Goal: Task Accomplishment & Management: Manage account settings

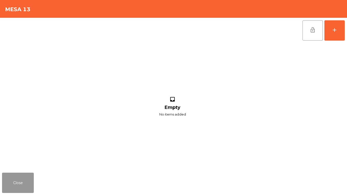
click at [23, 187] on button "Close" at bounding box center [18, 183] width 32 height 20
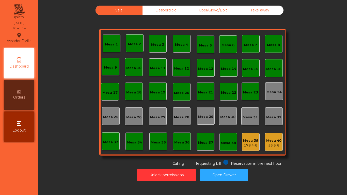
click at [131, 43] on div "Mesa 2" at bounding box center [134, 44] width 13 height 5
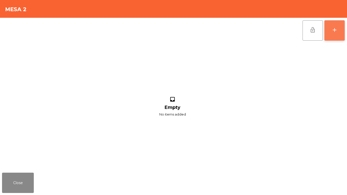
click at [328, 30] on button "add" at bounding box center [334, 30] width 20 height 20
click at [20, 177] on button "Close" at bounding box center [18, 183] width 32 height 20
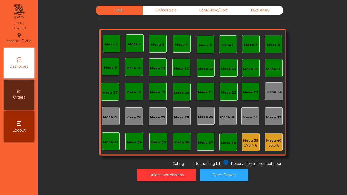
click at [132, 42] on div "Mesa 2" at bounding box center [134, 44] width 13 height 5
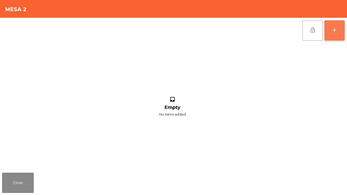
click at [344, 31] on button "add" at bounding box center [334, 30] width 20 height 20
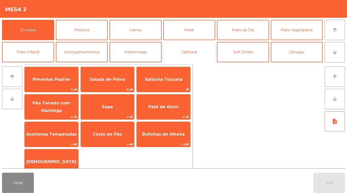
click at [184, 49] on button "Cafetaria" at bounding box center [189, 52] width 52 height 20
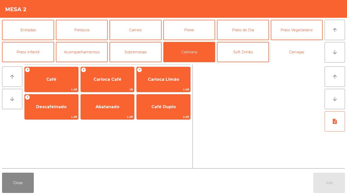
click at [302, 50] on button "Cervejas" at bounding box center [297, 52] width 52 height 20
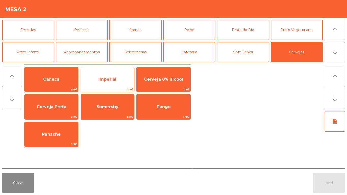
click at [120, 72] on div "Imperial 1.8€" at bounding box center [108, 79] width 54 height 25
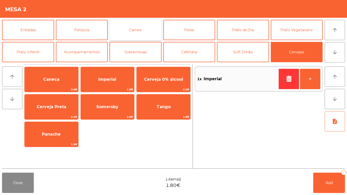
click at [131, 30] on button "Carnes" at bounding box center [135, 30] width 52 height 20
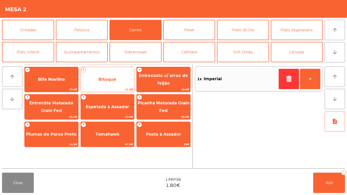
click at [105, 88] on span "11.5€" at bounding box center [108, 89] width 54 height 5
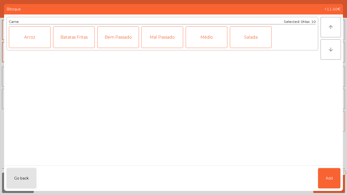
drag, startPoint x: 191, startPoint y: 38, endPoint x: 198, endPoint y: 65, distance: 27.6
click at [192, 38] on div "Médio" at bounding box center [207, 37] width 42 height 22
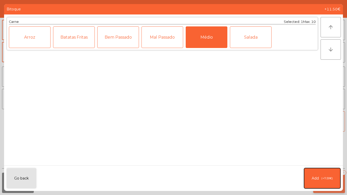
drag, startPoint x: 314, startPoint y: 186, endPoint x: 318, endPoint y: 183, distance: 5.2
click at [314, 185] on button "Add (+11.50€)" at bounding box center [322, 178] width 36 height 20
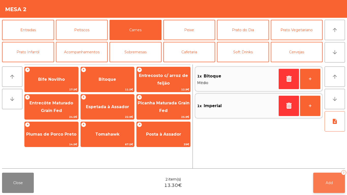
click at [318, 183] on button "Add 2" at bounding box center [329, 183] width 32 height 20
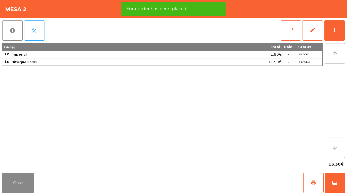
click at [35, 186] on div "Close print wallet" at bounding box center [173, 183] width 347 height 24
click at [27, 186] on button "Close" at bounding box center [18, 183] width 32 height 20
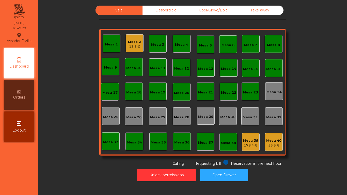
click at [128, 44] on div "Mesa 2" at bounding box center [134, 41] width 13 height 5
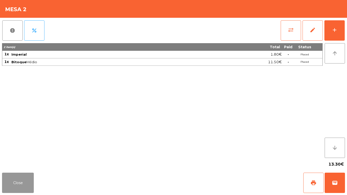
drag, startPoint x: 21, startPoint y: 183, endPoint x: 25, endPoint y: 176, distance: 8.4
click at [21, 182] on button "Close" at bounding box center [18, 183] width 32 height 20
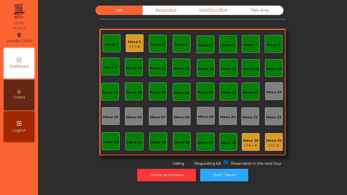
click at [243, 140] on div "Mesa 39" at bounding box center [250, 140] width 15 height 5
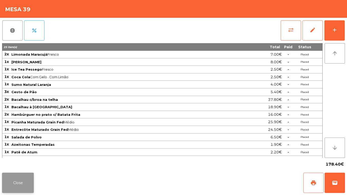
click at [14, 180] on button "Close" at bounding box center [18, 183] width 32 height 20
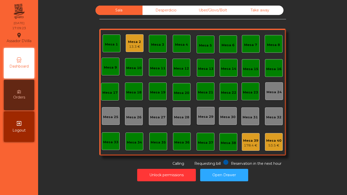
click at [251, 146] on div "178.4 €" at bounding box center [250, 145] width 15 height 5
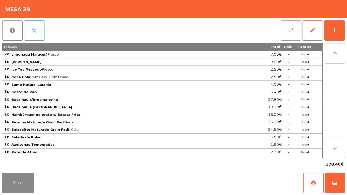
click at [294, 31] on button "sync_alt" at bounding box center [291, 30] width 20 height 20
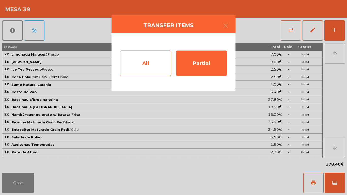
click at [154, 68] on div "All" at bounding box center [145, 63] width 51 height 25
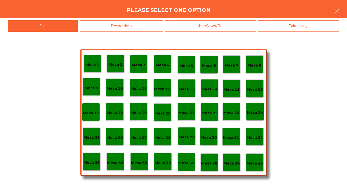
click at [342, 10] on button "button" at bounding box center [337, 11] width 14 height 15
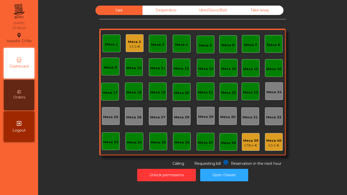
click at [249, 143] on div "178.4 €" at bounding box center [250, 145] width 15 height 5
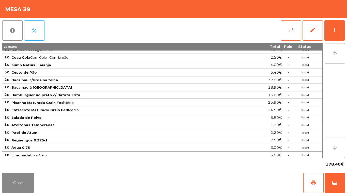
scroll to position [43, 0]
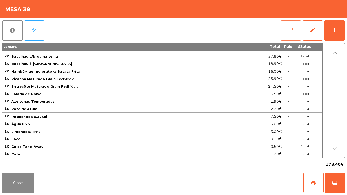
click at [293, 24] on button "sync_alt" at bounding box center [291, 30] width 20 height 20
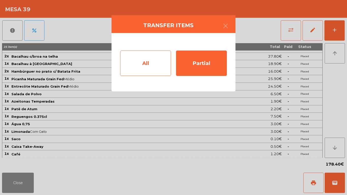
click at [155, 66] on div "All" at bounding box center [145, 63] width 51 height 25
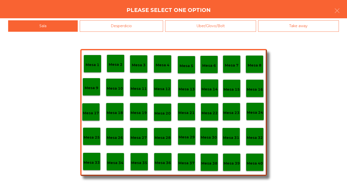
click at [262, 166] on p "Mesa 40" at bounding box center [255, 164] width 16 height 6
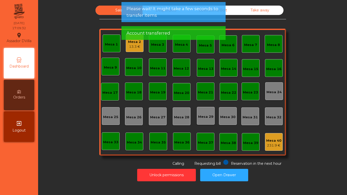
click at [131, 59] on div "Mesa 10" at bounding box center [134, 67] width 18 height 18
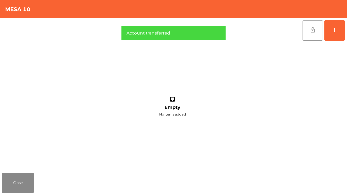
click at [315, 28] on span "lock_open" at bounding box center [313, 30] width 6 height 6
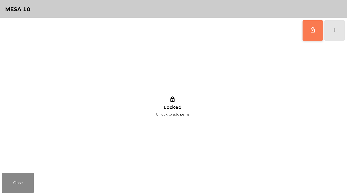
click at [311, 33] on span "lock_outline" at bounding box center [313, 30] width 6 height 6
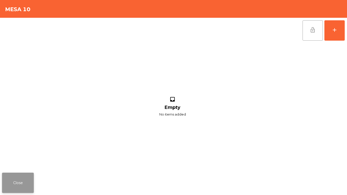
click at [12, 174] on button "Close" at bounding box center [18, 183] width 32 height 20
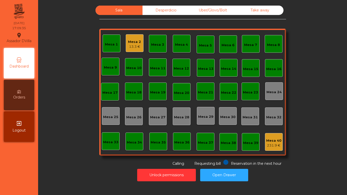
click at [133, 50] on div "Mesa 2 13.3 €" at bounding box center [135, 43] width 18 height 18
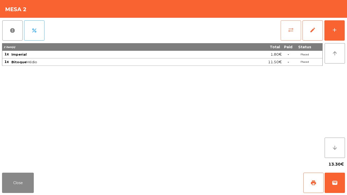
click at [289, 27] on span "sync_alt" at bounding box center [291, 30] width 6 height 6
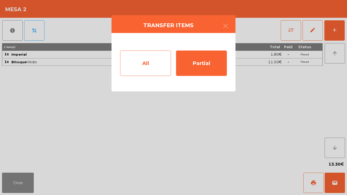
click at [150, 59] on div "All" at bounding box center [145, 63] width 51 height 25
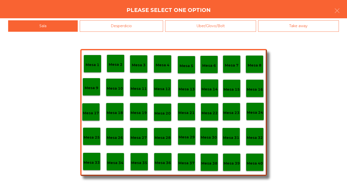
click at [239, 162] on p "Mesa 39" at bounding box center [232, 164] width 16 height 6
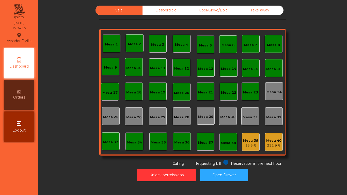
click at [147, 7] on div "Desperdicio" at bounding box center [165, 10] width 47 height 9
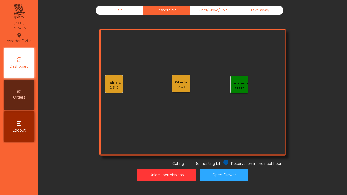
click at [125, 10] on div "Sala" at bounding box center [119, 10] width 47 height 9
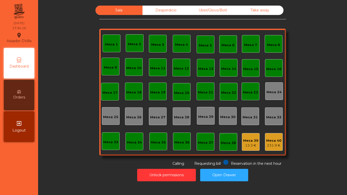
click at [75, 34] on div "Sala Desperdicio Uber/Glovo/Bolt Take away Mesa 1 Mesa 2 Mesa 3 Mesa 4 [GEOGRAP…" at bounding box center [192, 86] width 295 height 161
click at [90, 50] on div "Sala Desperdicio Uber/Glovo/Bolt Take away Mesa 1 Mesa 2 Mesa 3 Mesa 4 Mesa 5 4…" at bounding box center [192, 86] width 295 height 161
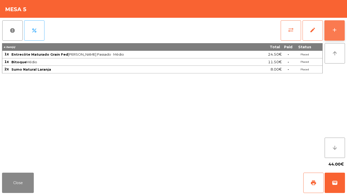
click at [332, 27] on div "add" at bounding box center [334, 30] width 6 height 6
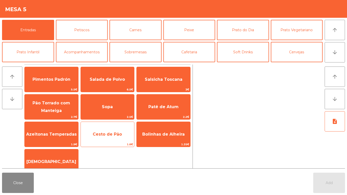
drag, startPoint x: 101, startPoint y: 130, endPoint x: 81, endPoint y: 133, distance: 19.5
click at [101, 130] on span "Cesto de Pão" at bounding box center [108, 135] width 54 height 14
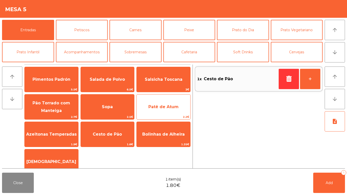
click at [160, 112] on span "Patê de Atum" at bounding box center [164, 107] width 54 height 14
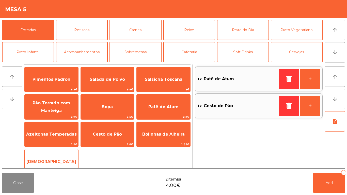
click at [66, 159] on span "[DEMOGRAPHIC_DATA]" at bounding box center [52, 162] width 54 height 14
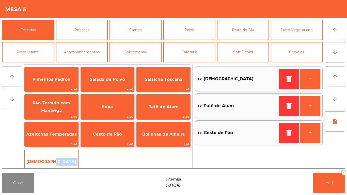
click at [66, 159] on span "[DEMOGRAPHIC_DATA]" at bounding box center [52, 162] width 54 height 14
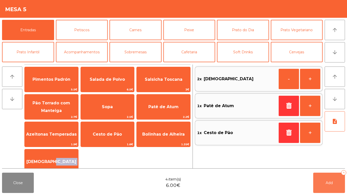
drag, startPoint x: 340, startPoint y: 189, endPoint x: 302, endPoint y: 184, distance: 37.9
click at [340, 189] on button "Add 4" at bounding box center [329, 183] width 32 height 20
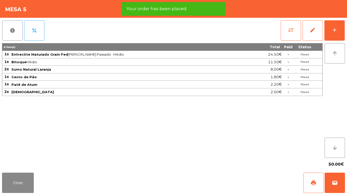
click at [34, 182] on div "Close print wallet" at bounding box center [173, 183] width 347 height 24
click at [23, 182] on button "Close" at bounding box center [18, 183] width 32 height 20
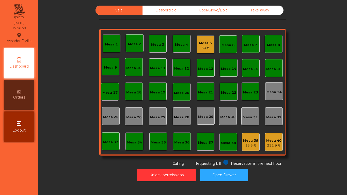
click at [252, 146] on div "13.3 €" at bounding box center [250, 145] width 15 height 5
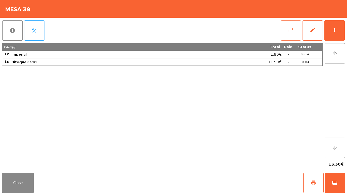
click at [291, 39] on button "sync_alt" at bounding box center [291, 30] width 20 height 20
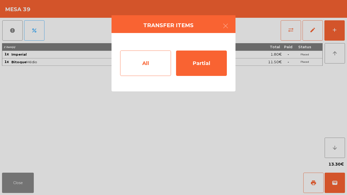
click at [144, 64] on div "All" at bounding box center [145, 63] width 51 height 25
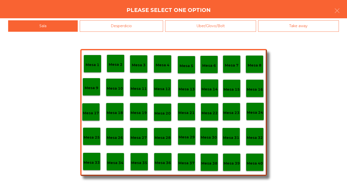
click at [255, 158] on div "Mesa 40" at bounding box center [255, 162] width 18 height 18
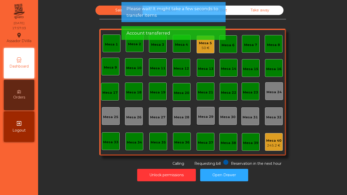
click at [91, 168] on div "Unlock permissions Open Drawer" at bounding box center [192, 175] width 295 height 18
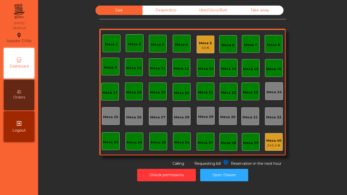
click at [207, 41] on div "Mesa 5" at bounding box center [205, 43] width 13 height 5
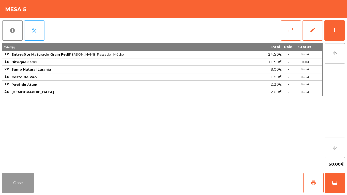
drag, startPoint x: 25, startPoint y: 188, endPoint x: 18, endPoint y: 186, distance: 7.6
click at [18, 186] on button "Close" at bounding box center [18, 183] width 32 height 20
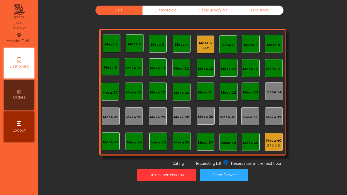
click at [79, 146] on div "Sala Desperdicio Uber/Glovo/Bolt Take away Mesa 1 Mesa 2 Mesa 3 Mesa 4 Mesa 5 5…" at bounding box center [192, 86] width 295 height 161
click at [44, 150] on div "Sala Desperdicio Uber/Glovo/Bolt Take away Mesa 1 Mesa 2 Mesa 3 Mesa 4 Mesa 5 5…" at bounding box center [192, 95] width 303 height 178
click at [199, 51] on div "Mesa 5 50 €" at bounding box center [206, 45] width 18 height 18
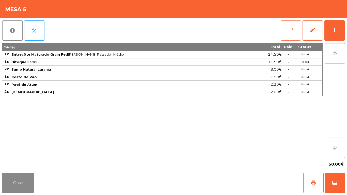
click at [297, 29] on button "sync_alt" at bounding box center [291, 30] width 20 height 20
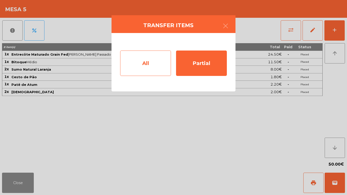
click at [157, 64] on div "All" at bounding box center [145, 63] width 51 height 25
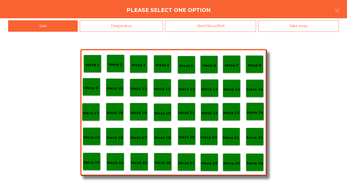
click at [226, 161] on p "Mesa 39" at bounding box center [232, 164] width 16 height 6
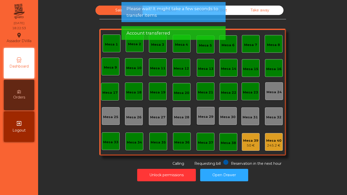
click at [254, 140] on div "Mesa 39" at bounding box center [250, 140] width 15 height 5
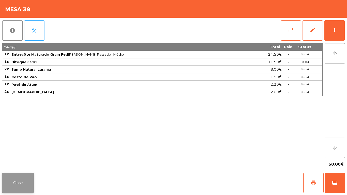
click at [20, 183] on button "Close" at bounding box center [18, 183] width 32 height 20
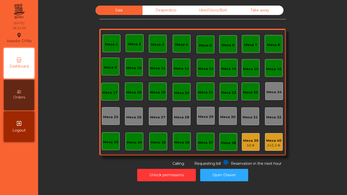
click at [266, 136] on div "Mesa 40 245.2 €" at bounding box center [274, 142] width 18 height 18
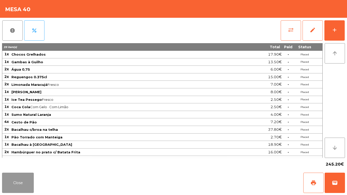
drag, startPoint x: 22, startPoint y: 184, endPoint x: 29, endPoint y: 180, distance: 8.3
click at [22, 184] on button "Close" at bounding box center [18, 183] width 32 height 20
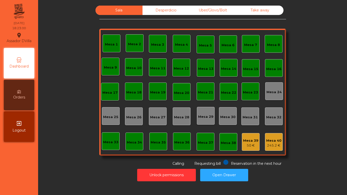
click at [48, 172] on div "Unlock permissions Open Drawer" at bounding box center [192, 175] width 295 height 18
click at [227, 176] on button "Open Drawer" at bounding box center [224, 175] width 48 height 12
click at [228, 170] on button "Open Drawer" at bounding box center [224, 175] width 48 height 12
click at [279, 144] on div "Mesa 40 245.2 €" at bounding box center [274, 142] width 18 height 18
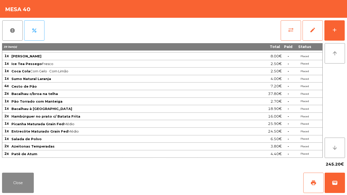
scroll to position [37, 0]
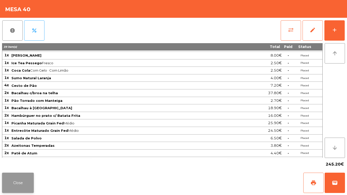
click at [22, 181] on button "Close" at bounding box center [18, 183] width 32 height 20
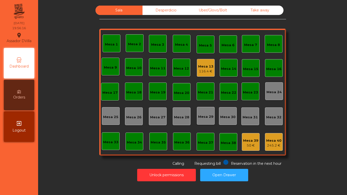
click at [323, 120] on div "Sala Desperdicio Uber/Glovo/Bolt Take away Mesa 1 Mesa 2 Mesa 3 Mesa 4 Mesa 5 M…" at bounding box center [192, 86] width 295 height 161
click at [210, 67] on div "Mesa 13" at bounding box center [205, 66] width 15 height 5
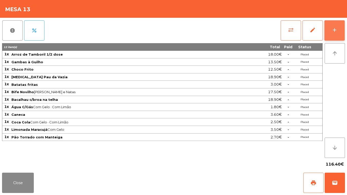
click at [339, 25] on button "add" at bounding box center [334, 30] width 20 height 20
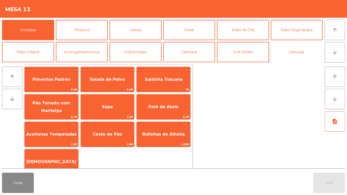
click at [291, 51] on button "Cervejas" at bounding box center [297, 52] width 52 height 20
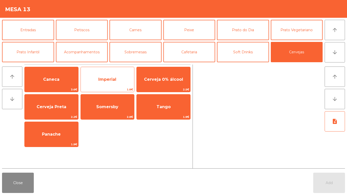
click at [104, 78] on span "Imperial" at bounding box center [107, 79] width 18 height 5
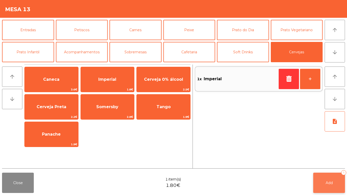
click at [335, 184] on button "Add 1" at bounding box center [329, 183] width 32 height 20
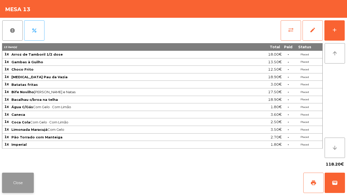
click at [16, 181] on button "Close" at bounding box center [18, 183] width 32 height 20
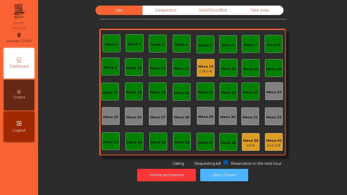
click at [228, 172] on button "Open Drawer" at bounding box center [224, 175] width 48 height 12
drag, startPoint x: 21, startPoint y: 172, endPoint x: 16, endPoint y: 188, distance: 16.5
click at [18, 182] on nav "Assador DVilla location_on 11/09/2025 20:20:56 Dashboard Orders exit_to_app Log…" at bounding box center [19, 97] width 38 height 195
click at [27, 179] on nav "Assador DVilla location_on 11/09/2025 20:20:58 Dashboard Orders exit_to_app Log…" at bounding box center [19, 97] width 38 height 195
click at [215, 176] on button "Open Drawer" at bounding box center [224, 175] width 48 height 12
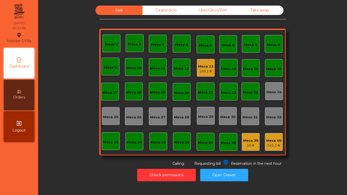
click at [202, 68] on div "Mesa 13" at bounding box center [205, 66] width 15 height 5
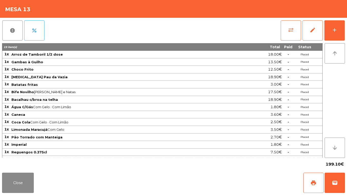
click at [347, 27] on div "report percent sync_alt edit add 19 item(s) Total Paid Status 1x Arroz de Tambo…" at bounding box center [173, 94] width 347 height 153
click at [340, 35] on button "add" at bounding box center [334, 30] width 20 height 20
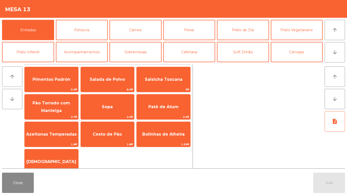
scroll to position [19, 0]
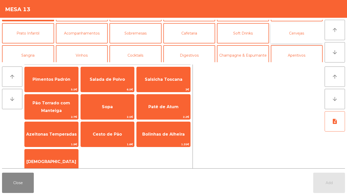
click at [308, 34] on button "Cervejas" at bounding box center [297, 33] width 52 height 20
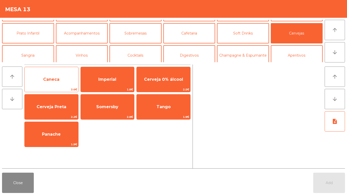
click at [60, 80] on span "Caneca" at bounding box center [52, 80] width 54 height 14
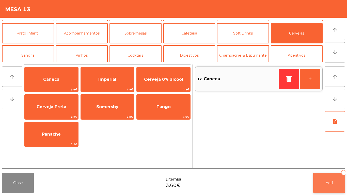
click at [335, 185] on button "Add 1" at bounding box center [329, 183] width 32 height 20
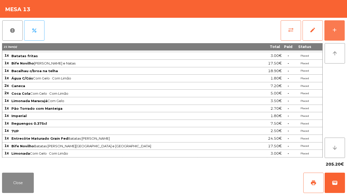
scroll to position [36, 0]
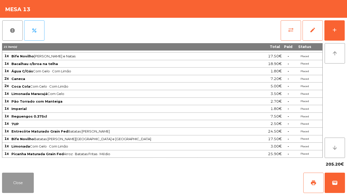
click at [13, 183] on button "Close" at bounding box center [18, 183] width 32 height 20
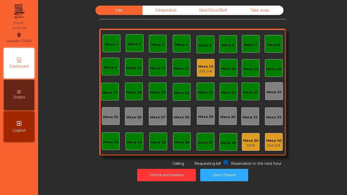
click at [200, 5] on div "Sala Desperdicio Uber/Glovo/Bolt Take away Mesa 1 Mesa 2 Mesa 3 Mesa 4 Mesa 5 M…" at bounding box center [192, 93] width 303 height 181
click at [201, 8] on div "Uber/Glovo/Bolt" at bounding box center [212, 10] width 47 height 9
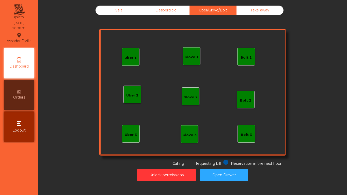
click at [250, 60] on div "Bolt 1" at bounding box center [246, 57] width 18 height 18
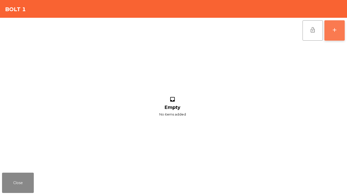
click at [328, 33] on button "add" at bounding box center [334, 30] width 20 height 20
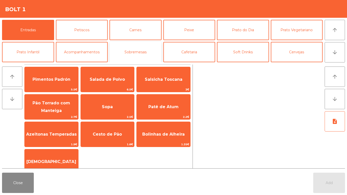
click at [126, 52] on button "Sobremesas" at bounding box center [135, 52] width 52 height 20
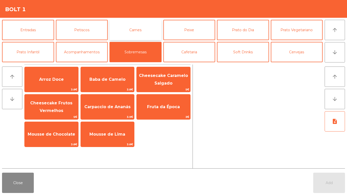
click at [115, 30] on button "Carnes" at bounding box center [135, 30] width 52 height 20
click at [123, 32] on button "Carnes" at bounding box center [135, 30] width 52 height 20
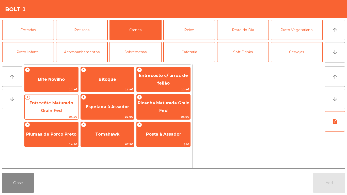
click at [72, 105] on span "Entrecôte Maturado Grain Fed" at bounding box center [51, 107] width 44 height 12
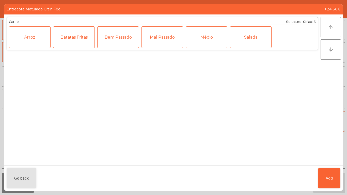
click at [203, 34] on div "Médio" at bounding box center [207, 37] width 42 height 22
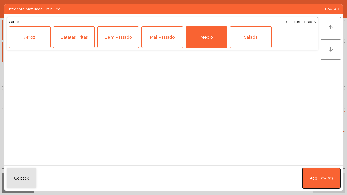
click at [312, 178] on span "Add" at bounding box center [313, 178] width 7 height 5
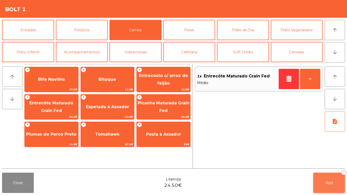
click at [319, 183] on button "Add 1" at bounding box center [329, 183] width 32 height 20
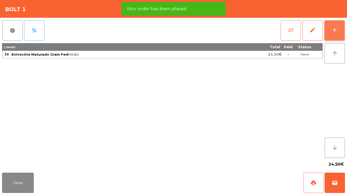
click at [335, 29] on div "add" at bounding box center [334, 30] width 6 height 6
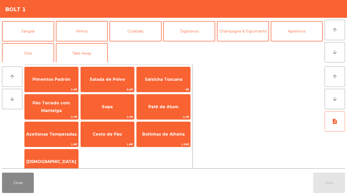
scroll to position [44, 0]
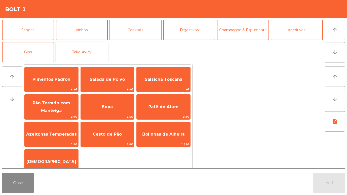
click at [84, 47] on button "Take-Away" at bounding box center [82, 52] width 52 height 20
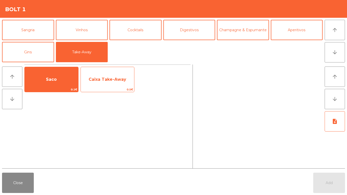
drag, startPoint x: 54, startPoint y: 88, endPoint x: 81, endPoint y: 90, distance: 27.3
click at [60, 88] on span "0.1€" at bounding box center [52, 89] width 54 height 5
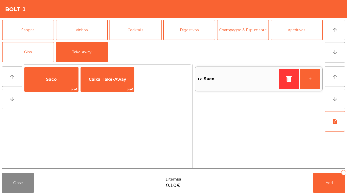
click at [150, 91] on div "Saco 0.1€ Caixa Take-Away 0.5€" at bounding box center [107, 79] width 166 height 25
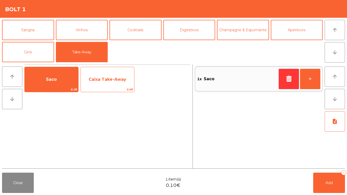
click at [105, 80] on span "Caixa Take-Away" at bounding box center [108, 79] width 38 height 5
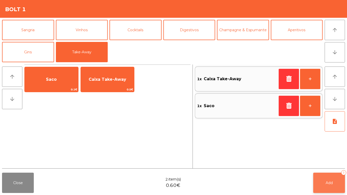
click at [327, 179] on button "Add 2" at bounding box center [329, 183] width 32 height 20
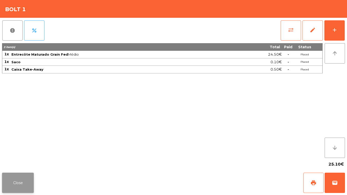
click at [31, 181] on button "Close" at bounding box center [18, 183] width 32 height 20
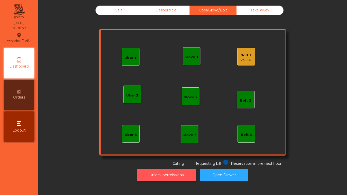
click at [165, 177] on button "Unlock permissions" at bounding box center [166, 175] width 59 height 12
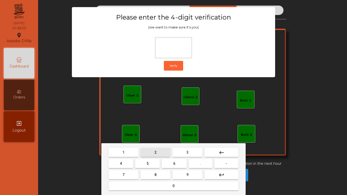
click at [143, 156] on button "2" at bounding box center [155, 152] width 30 height 9
click at [117, 167] on button "4" at bounding box center [120, 163] width 25 height 9
click at [177, 166] on button "6" at bounding box center [174, 163] width 25 height 9
click at [185, 176] on button "9" at bounding box center [187, 174] width 30 height 9
type input "****"
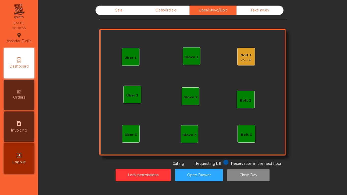
click at [239, 56] on div "Bolt 1 25.1 €" at bounding box center [246, 57] width 18 height 18
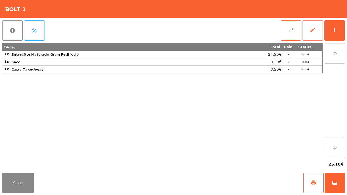
click at [311, 33] on button "edit" at bounding box center [313, 30] width 20 height 20
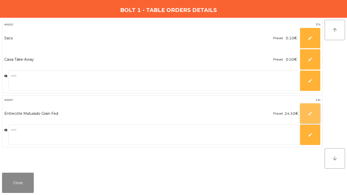
click at [316, 111] on button "edit" at bounding box center [310, 113] width 20 height 20
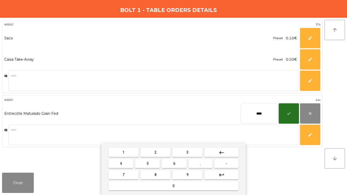
click at [256, 114] on input "****" at bounding box center [259, 113] width 37 height 20
type input "*****"
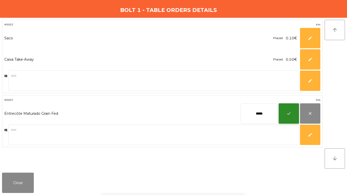
click at [294, 116] on button "check" at bounding box center [289, 113] width 20 height 20
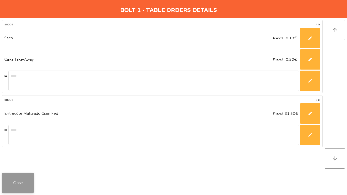
click at [20, 177] on button "Close" at bounding box center [18, 183] width 32 height 20
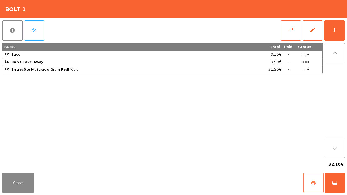
click at [315, 181] on span "print" at bounding box center [313, 183] width 6 height 6
click at [332, 181] on span "wallet" at bounding box center [335, 183] width 6 height 6
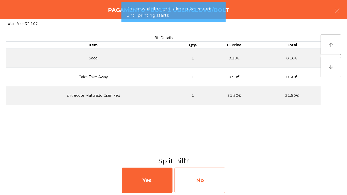
click at [185, 174] on div "No" at bounding box center [199, 180] width 51 height 25
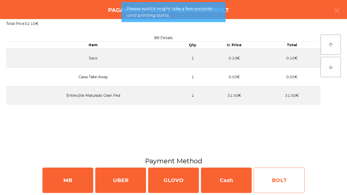
click at [293, 182] on div "BOLT" at bounding box center [279, 180] width 51 height 25
select select "**"
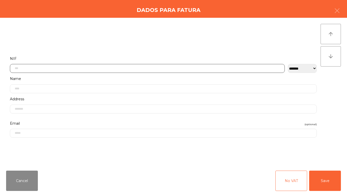
click at [94, 66] on input "text" at bounding box center [147, 68] width 275 height 9
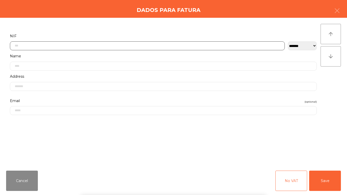
scroll to position [31, 0]
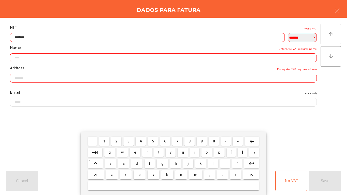
type input "*********"
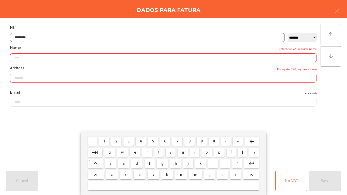
type input "**********"
type input "*********"
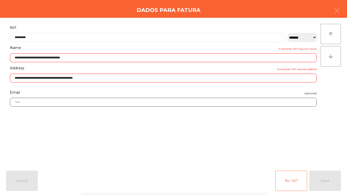
click at [263, 107] on input "email" at bounding box center [163, 102] width 307 height 9
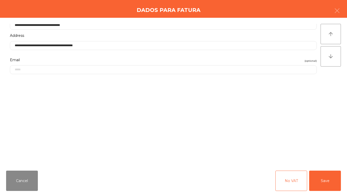
scroll to position [97, 0]
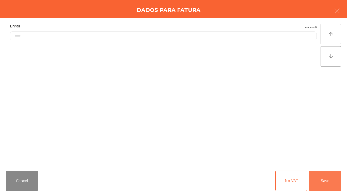
click at [330, 178] on button "Save" at bounding box center [325, 181] width 32 height 20
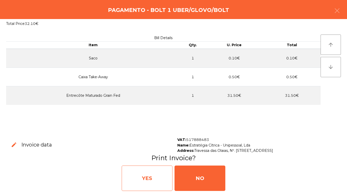
click at [133, 187] on div "YES" at bounding box center [147, 178] width 51 height 25
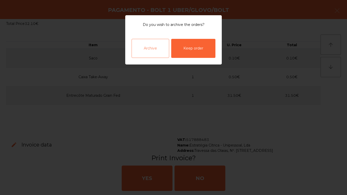
click at [149, 52] on div "Archive" at bounding box center [151, 48] width 38 height 19
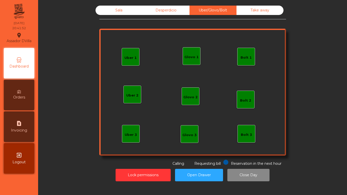
click at [102, 7] on div "Sala" at bounding box center [119, 10] width 47 height 9
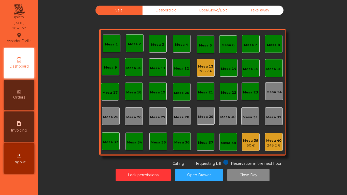
click at [107, 8] on div "Sala" at bounding box center [119, 10] width 47 height 9
click at [202, 68] on div "Mesa 13" at bounding box center [205, 66] width 15 height 5
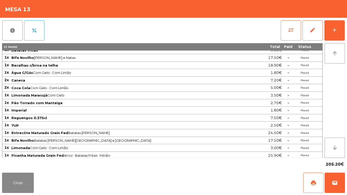
scroll to position [35, 0]
click at [342, 32] on button "add" at bounding box center [334, 30] width 20 height 20
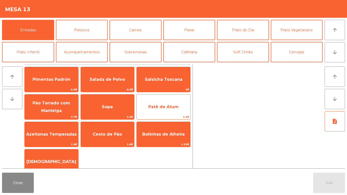
click at [165, 104] on span "Patê de Atum" at bounding box center [164, 107] width 54 height 14
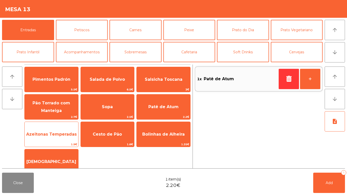
click at [38, 135] on span "Azeitonas Temperadas" at bounding box center [51, 134] width 51 height 5
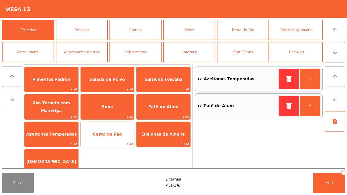
click at [107, 135] on span "Cesto de Pão" at bounding box center [107, 134] width 29 height 5
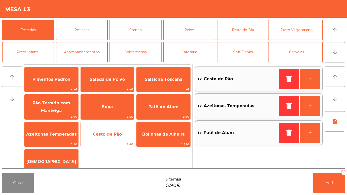
click at [101, 130] on span "Cesto de Pão" at bounding box center [108, 135] width 54 height 14
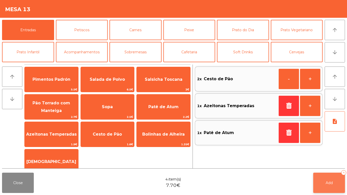
click at [326, 182] on span "Add" at bounding box center [329, 183] width 7 height 5
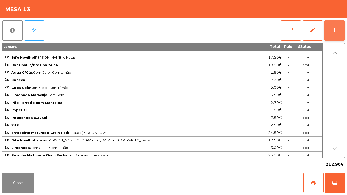
click at [343, 22] on button "add" at bounding box center [334, 30] width 20 height 20
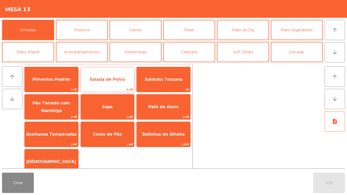
click at [104, 78] on span "Salada de Polvo" at bounding box center [107, 79] width 35 height 5
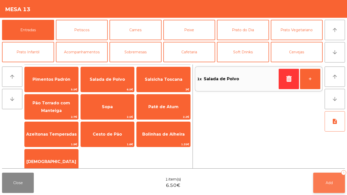
click at [328, 181] on span "Add" at bounding box center [329, 183] width 7 height 5
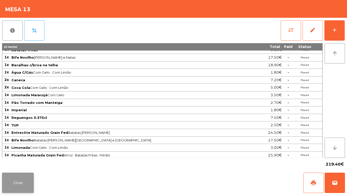
click at [23, 179] on button "Close" at bounding box center [18, 183] width 32 height 20
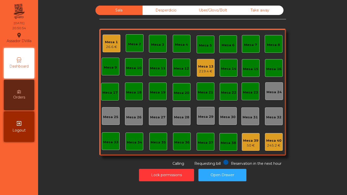
click at [113, 42] on div "Mesa 1" at bounding box center [111, 42] width 13 height 5
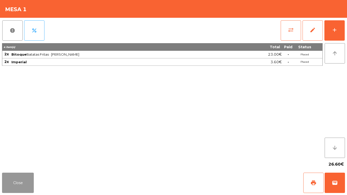
drag, startPoint x: 19, startPoint y: 190, endPoint x: 15, endPoint y: 178, distance: 12.8
click at [19, 186] on button "Close" at bounding box center [18, 183] width 32 height 20
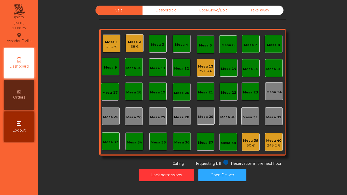
click at [205, 70] on div "221.9 €" at bounding box center [205, 71] width 15 height 5
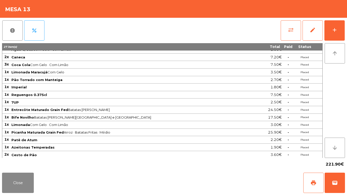
scroll to position [66, 0]
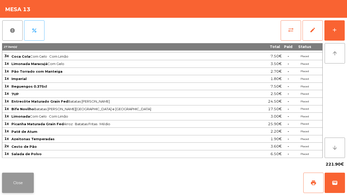
click at [14, 180] on button "Close" at bounding box center [18, 183] width 32 height 20
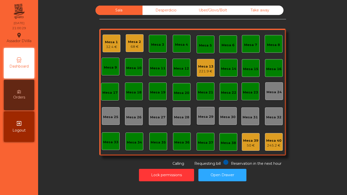
click at [110, 43] on div "Mesa 1" at bounding box center [111, 42] width 13 height 5
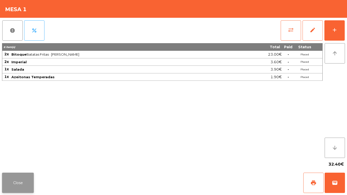
click at [17, 177] on button "Close" at bounding box center [18, 183] width 32 height 20
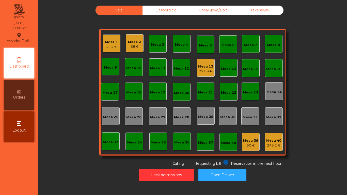
click at [126, 49] on div "Mesa 2 68 €" at bounding box center [135, 43] width 18 height 18
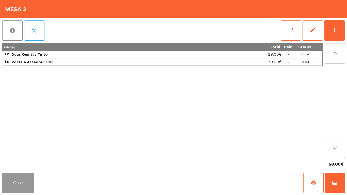
click at [22, 185] on button "Close" at bounding box center [18, 183] width 32 height 20
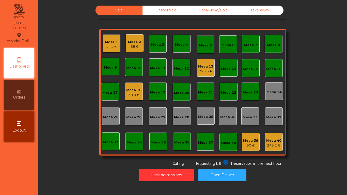
click at [125, 89] on div "Mesa 18 38.8 €" at bounding box center [134, 92] width 18 height 18
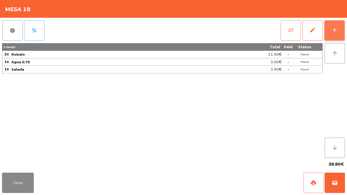
click at [342, 34] on button "add" at bounding box center [334, 30] width 20 height 20
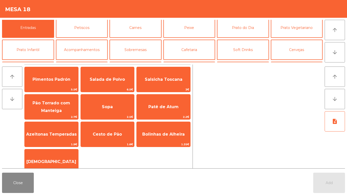
scroll to position [0, 0]
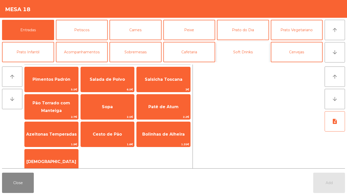
click at [220, 48] on button "Soft Drinks" at bounding box center [243, 52] width 52 height 20
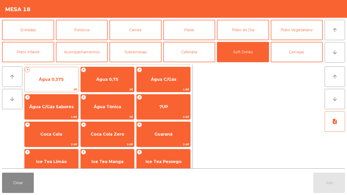
click at [62, 81] on span "Água 0,375" at bounding box center [51, 79] width 25 height 5
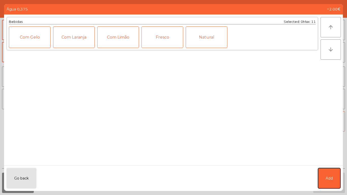
click at [327, 179] on span "Add" at bounding box center [329, 178] width 7 height 5
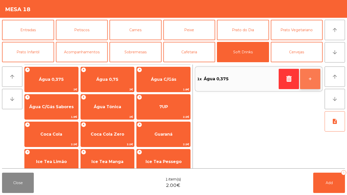
click at [313, 74] on button "+" at bounding box center [310, 79] width 20 height 20
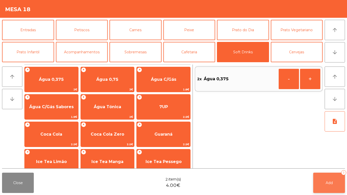
drag, startPoint x: 323, startPoint y: 195, endPoint x: 316, endPoint y: 186, distance: 10.5
click at [323, 195] on div "Close 2 item(s) 4.00€ Add 2" at bounding box center [173, 183] width 347 height 24
click at [316, 186] on button "Add 2" at bounding box center [329, 183] width 32 height 20
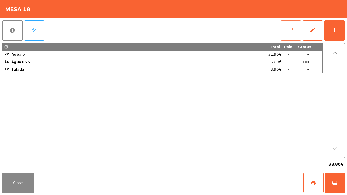
click at [293, 29] on span "sync_alt" at bounding box center [291, 30] width 6 height 6
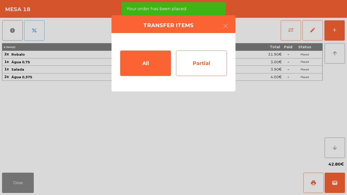
click at [207, 58] on div "Partial" at bounding box center [201, 63] width 51 height 25
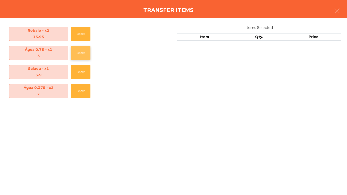
click at [80, 52] on button "Select" at bounding box center [81, 53] width 20 height 14
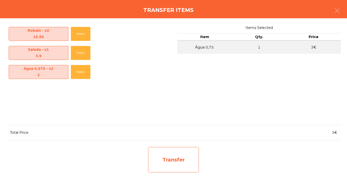
click at [175, 162] on div "Transfer" at bounding box center [173, 159] width 51 height 25
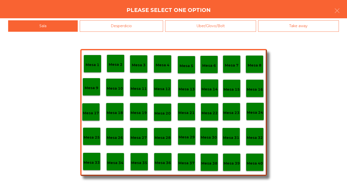
click at [104, 29] on div "Desperdicio" at bounding box center [122, 25] width 84 height 11
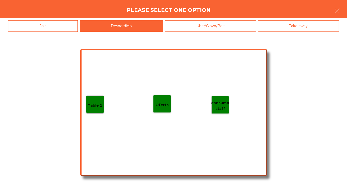
drag, startPoint x: 86, startPoint y: 81, endPoint x: 92, endPoint y: 93, distance: 12.8
click at [88, 82] on div "Table 1 consumo staff Oferta" at bounding box center [173, 112] width 187 height 127
click at [96, 103] on div "Table 1" at bounding box center [95, 105] width 18 height 18
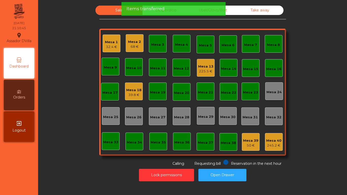
click at [116, 42] on div "Mesa 1 32.4 €" at bounding box center [112, 44] width 18 height 18
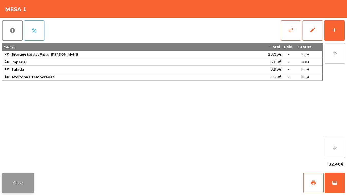
click at [25, 185] on button "Close" at bounding box center [18, 183] width 32 height 20
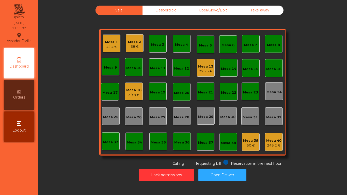
click at [134, 41] on div "Mesa 2" at bounding box center [134, 41] width 13 height 5
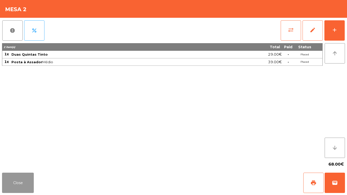
drag, startPoint x: 9, startPoint y: 182, endPoint x: 35, endPoint y: 160, distance: 34.2
click at [9, 182] on button "Close" at bounding box center [18, 183] width 32 height 20
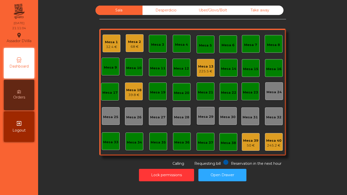
click at [112, 40] on div "Mesa 1" at bounding box center [111, 42] width 13 height 5
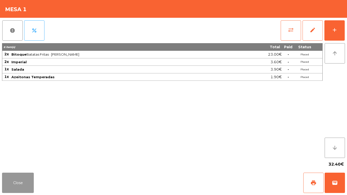
click at [12, 175] on button "Close" at bounding box center [18, 183] width 32 height 20
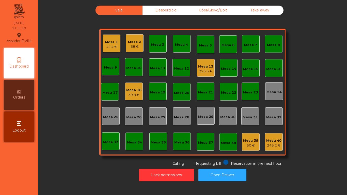
click at [115, 51] on div "Mesa 1 32.4 €" at bounding box center [112, 44] width 18 height 18
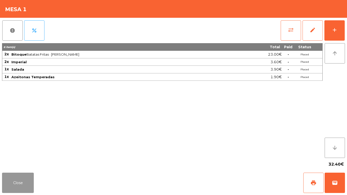
drag, startPoint x: 7, startPoint y: 184, endPoint x: 115, endPoint y: 74, distance: 153.7
click at [7, 183] on button "Close" at bounding box center [18, 183] width 32 height 20
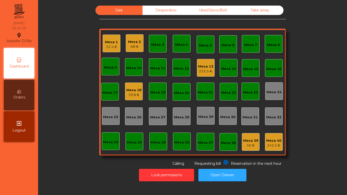
click at [139, 91] on div "Mesa 18" at bounding box center [133, 90] width 15 height 5
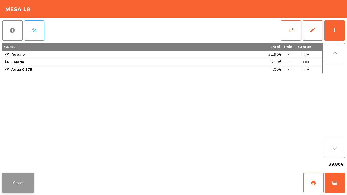
click at [12, 191] on button "Close" at bounding box center [18, 183] width 32 height 20
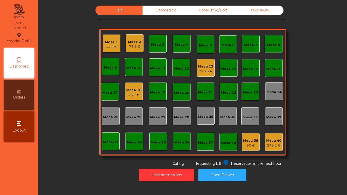
click at [60, 50] on div "Sala Desperdicio Uber/Glovo/Bolt Take away Mesa 1 34.2 € Mesa 2 73.9 € Mesa 3 M…" at bounding box center [192, 86] width 295 height 161
click at [110, 43] on div "Mesa 1" at bounding box center [111, 42] width 13 height 5
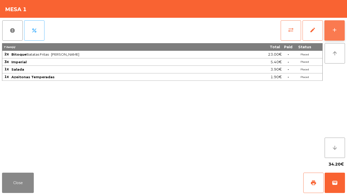
click at [341, 34] on button "add" at bounding box center [334, 30] width 20 height 20
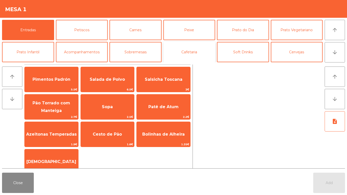
click at [195, 53] on button "Cafetaria" at bounding box center [189, 52] width 52 height 20
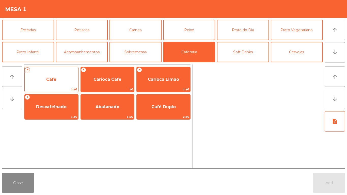
click at [56, 75] on span "Café" at bounding box center [52, 80] width 54 height 14
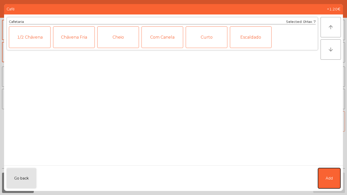
click at [335, 173] on button "Add" at bounding box center [329, 178] width 22 height 20
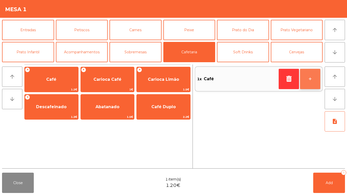
click at [318, 79] on button "+" at bounding box center [310, 79] width 20 height 20
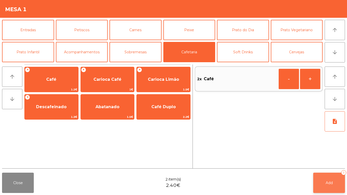
click at [333, 178] on button "Add 2" at bounding box center [329, 183] width 32 height 20
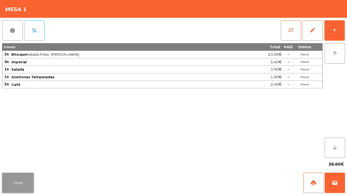
click at [26, 177] on button "Close" at bounding box center [18, 183] width 32 height 20
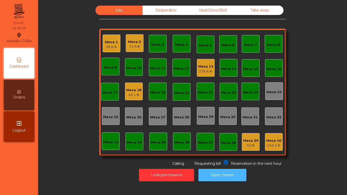
click at [219, 175] on button "Open Drawer" at bounding box center [222, 175] width 48 height 12
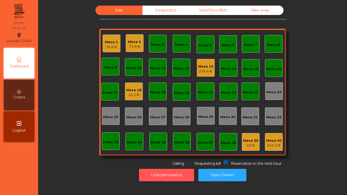
click at [172, 172] on button "Lock permissions" at bounding box center [166, 175] width 55 height 12
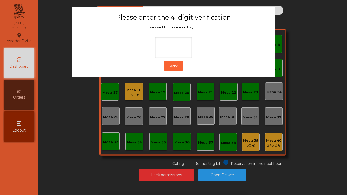
click at [86, 111] on ngb-modal-window "Please enter the 4-digit verification (we want to make sure it's you) Verify" at bounding box center [174, 97] width 330 height 195
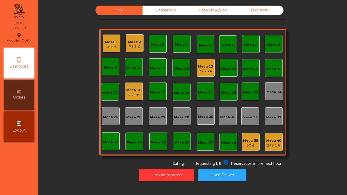
click at [170, 11] on div "Desperdicio" at bounding box center [165, 10] width 47 height 9
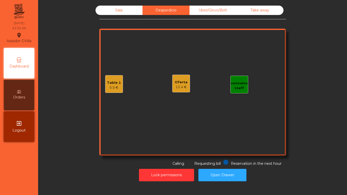
click at [116, 8] on div "Sala" at bounding box center [119, 10] width 47 height 9
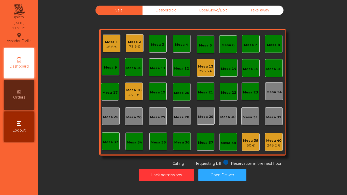
click at [158, 10] on div "Desperdicio" at bounding box center [165, 10] width 47 height 9
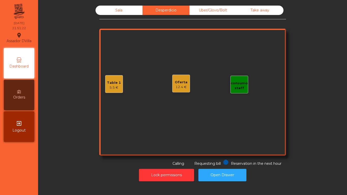
click at [115, 79] on div "Table 1 5.5 €" at bounding box center [114, 84] width 14 height 12
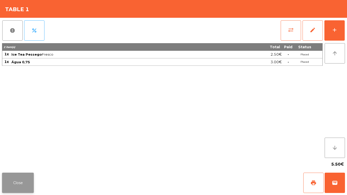
click at [19, 176] on button "Close" at bounding box center [18, 183] width 32 height 20
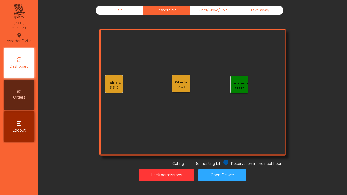
click at [172, 87] on div "Oferta 12.4 €" at bounding box center [181, 84] width 18 height 18
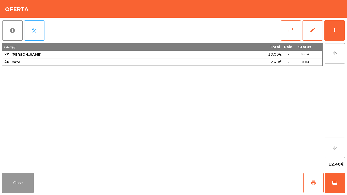
drag, startPoint x: 17, startPoint y: 173, endPoint x: 21, endPoint y: 173, distance: 4.3
click at [21, 173] on button "Close" at bounding box center [18, 183] width 32 height 20
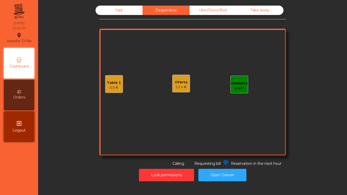
click at [108, 11] on div "Sala" at bounding box center [119, 10] width 47 height 9
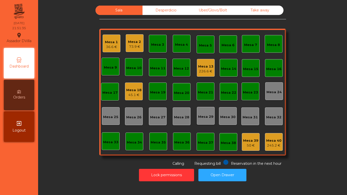
click at [210, 70] on div "226.6 €" at bounding box center [205, 71] width 15 height 5
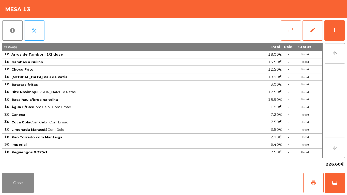
click at [289, 30] on span "sync_alt" at bounding box center [291, 30] width 6 height 6
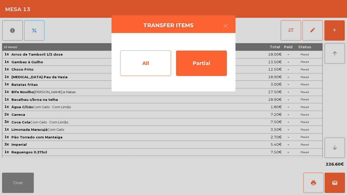
click at [135, 62] on div "All" at bounding box center [145, 63] width 51 height 25
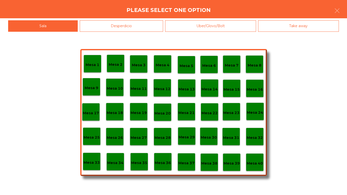
click at [247, 164] on div "Mesa 40" at bounding box center [255, 162] width 18 height 18
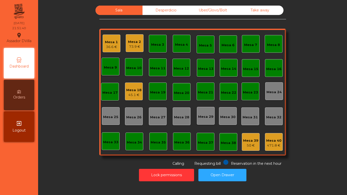
click at [139, 49] on div "73.9 €" at bounding box center [134, 46] width 13 height 5
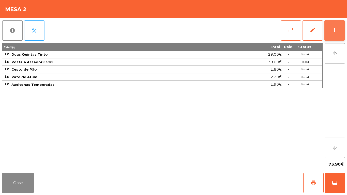
click at [331, 38] on button "add" at bounding box center [334, 30] width 20 height 20
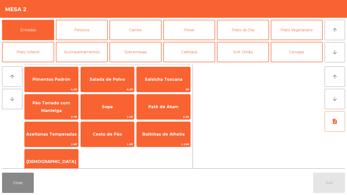
scroll to position [44, 0]
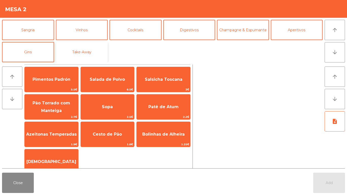
click at [78, 50] on button "Take-Away" at bounding box center [82, 52] width 52 height 20
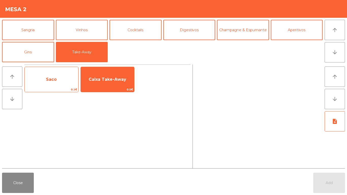
click at [62, 83] on span "Saco" at bounding box center [52, 80] width 54 height 14
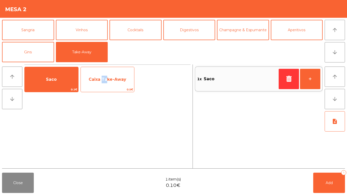
click at [104, 79] on span "Caixa Take-Away" at bounding box center [108, 79] width 38 height 5
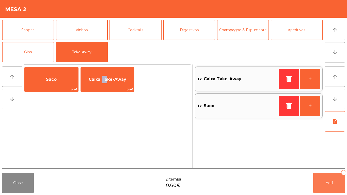
drag, startPoint x: 341, startPoint y: 188, endPoint x: 331, endPoint y: 188, distance: 9.4
click at [339, 188] on button "Add 2" at bounding box center [329, 183] width 32 height 20
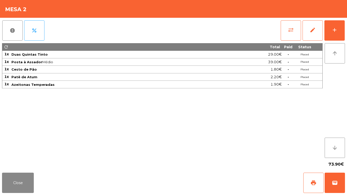
click at [0, 195] on div "Close print wallet" at bounding box center [173, 183] width 347 height 24
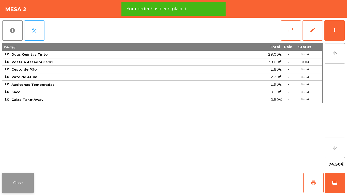
click at [6, 177] on button "Close" at bounding box center [18, 183] width 32 height 20
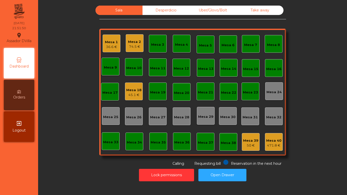
click at [248, 143] on div "50 €" at bounding box center [250, 145] width 15 height 5
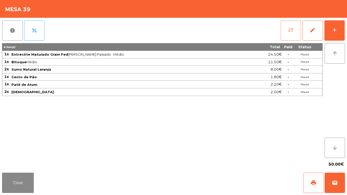
click at [289, 30] on span "sync_alt" at bounding box center [291, 30] width 6 height 6
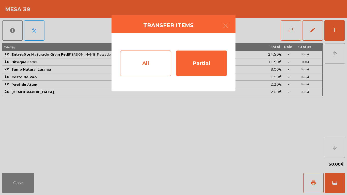
click at [145, 59] on div "All" at bounding box center [145, 63] width 51 height 25
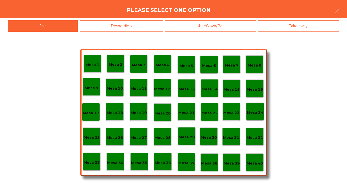
click at [249, 167] on div "Mesa 40" at bounding box center [255, 162] width 18 height 18
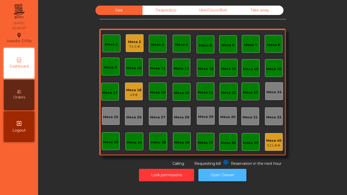
click at [235, 172] on button "Open Drawer" at bounding box center [222, 175] width 48 height 12
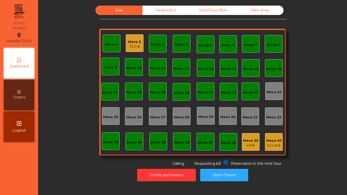
click at [131, 47] on div "76.9 €" at bounding box center [134, 46] width 13 height 5
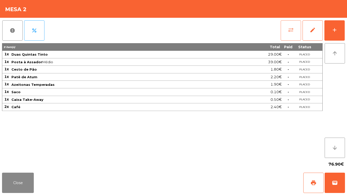
click at [291, 34] on button "sync_alt" at bounding box center [291, 30] width 20 height 20
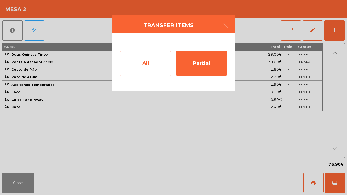
click at [137, 63] on div "All" at bounding box center [145, 63] width 51 height 25
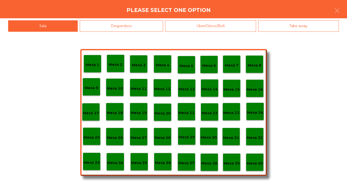
click at [211, 162] on p "Mesa 38" at bounding box center [209, 164] width 16 height 6
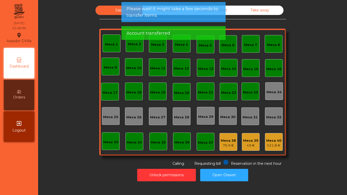
click at [237, 163] on span "Reservation in the next hour" at bounding box center [256, 163] width 51 height 5
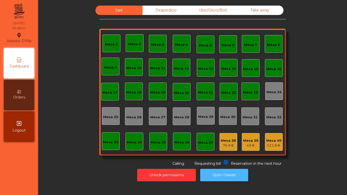
click at [233, 173] on button "Open Drawer" at bounding box center [224, 175] width 48 height 12
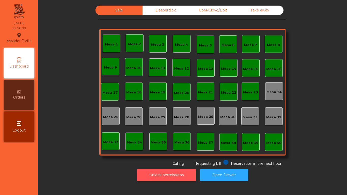
click at [176, 174] on button "Unlock permissions" at bounding box center [166, 175] width 59 height 12
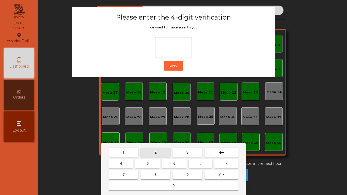
click at [150, 154] on button "2" at bounding box center [155, 152] width 30 height 9
click at [117, 166] on button "4" at bounding box center [120, 163] width 25 height 9
drag, startPoint x: 175, startPoint y: 167, endPoint x: 185, endPoint y: 174, distance: 12.1
click at [177, 168] on button "6" at bounding box center [174, 163] width 25 height 9
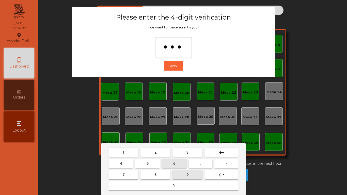
click at [185, 175] on button "9" at bounding box center [187, 174] width 30 height 9
type input "****"
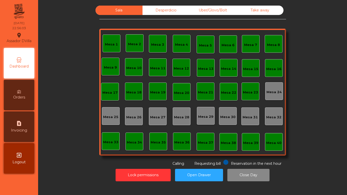
click at [22, 132] on span "Invoicing" at bounding box center [19, 130] width 16 height 5
select select "*"
select select "****"
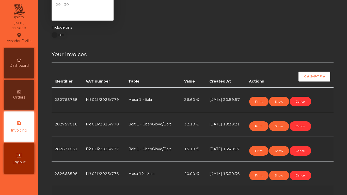
scroll to position [51, 0]
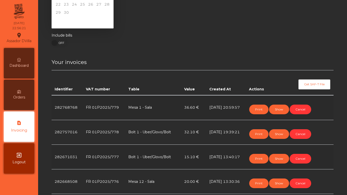
click at [17, 53] on div "Dashboard" at bounding box center [19, 63] width 30 height 30
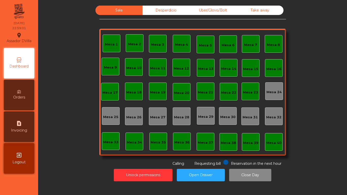
click at [13, 118] on div "request_page Invoicing" at bounding box center [19, 127] width 30 height 30
select select "*"
select select "****"
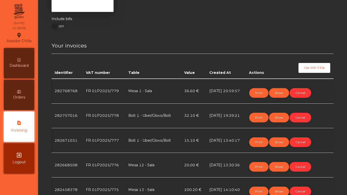
scroll to position [76, 0]
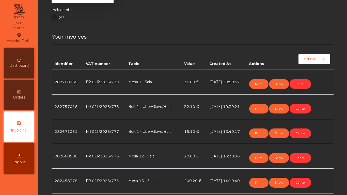
click at [18, 69] on div "Dashboard" at bounding box center [19, 63] width 30 height 30
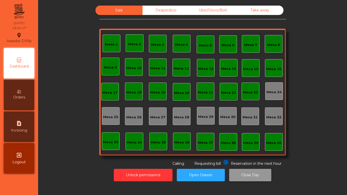
click at [249, 174] on button "Close Day" at bounding box center [250, 175] width 42 height 12
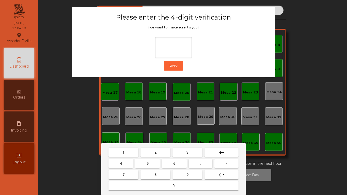
click at [157, 153] on button "2" at bounding box center [155, 152] width 30 height 9
click at [130, 163] on button "4" at bounding box center [120, 163] width 25 height 9
click at [180, 165] on button "6" at bounding box center [174, 163] width 25 height 9
click at [188, 174] on button "9" at bounding box center [187, 174] width 30 height 9
type input "****"
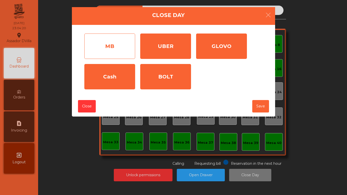
click at [116, 43] on div "MB" at bounding box center [109, 46] width 51 height 25
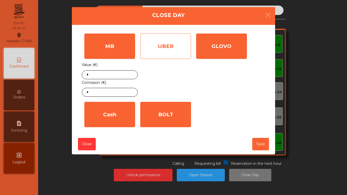
click at [150, 50] on div "UBER" at bounding box center [165, 46] width 51 height 25
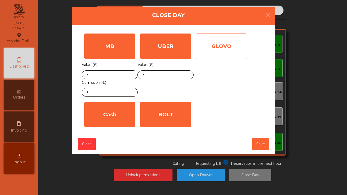
click at [225, 50] on div "GLOVO" at bounding box center [221, 46] width 51 height 25
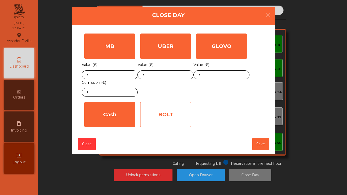
click at [168, 117] on div "BOLT" at bounding box center [165, 114] width 51 height 25
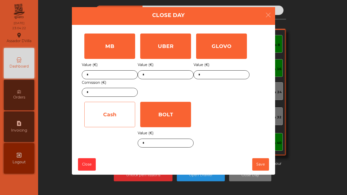
click at [100, 117] on div "Cash" at bounding box center [109, 114] width 51 height 25
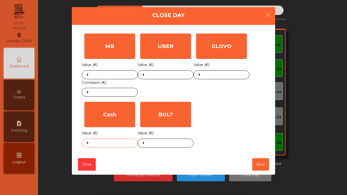
click at [114, 145] on body "Assador DVilla location_on 11/09/2025 23:04:23 Dashboard Orders request_page In…" at bounding box center [173, 97] width 347 height 195
click at [114, 145] on div "1 2 3 keyboard_backspace 4 5 6 . - 7 8 9 keyboard_return 0" at bounding box center [173, 169] width 347 height 52
click at [114, 145] on body "Assador DVilla location_on 11/09/2025 23:04:23 Dashboard Orders request_page In…" at bounding box center [173, 97] width 347 height 195
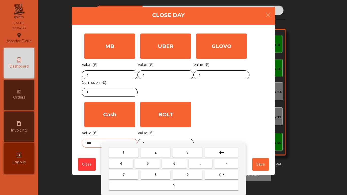
type input "****"
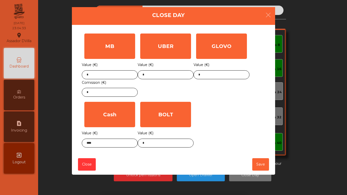
click at [219, 111] on div "MB Value (€) * Comission (€) * UBER Value (€) * GLOVO Value (€) * Cash Value (€…" at bounding box center [173, 90] width 183 height 119
click at [170, 139] on input "*" at bounding box center [166, 143] width 56 height 9
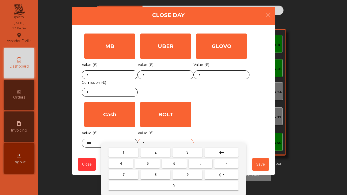
click at [170, 139] on input "*" at bounding box center [166, 143] width 56 height 9
type input "*****"
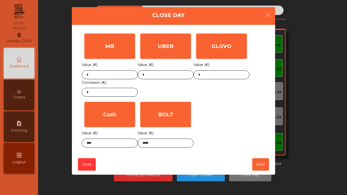
click at [228, 124] on div "MB Value (€) * Comission (€) * UBER Value (€) * GLOVO Value (€) * Cash Value (€…" at bounding box center [173, 90] width 183 height 119
click at [257, 168] on button "Save" at bounding box center [260, 164] width 17 height 12
